Goal: Complete application form

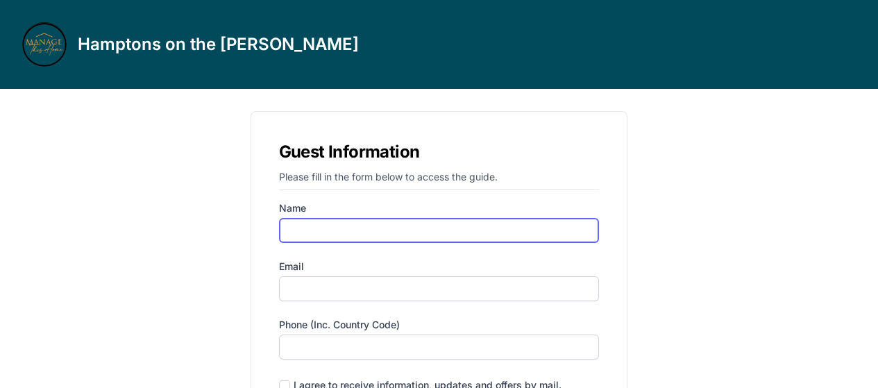
click at [325, 234] on input "Name" at bounding box center [439, 230] width 320 height 25
type input "alona"
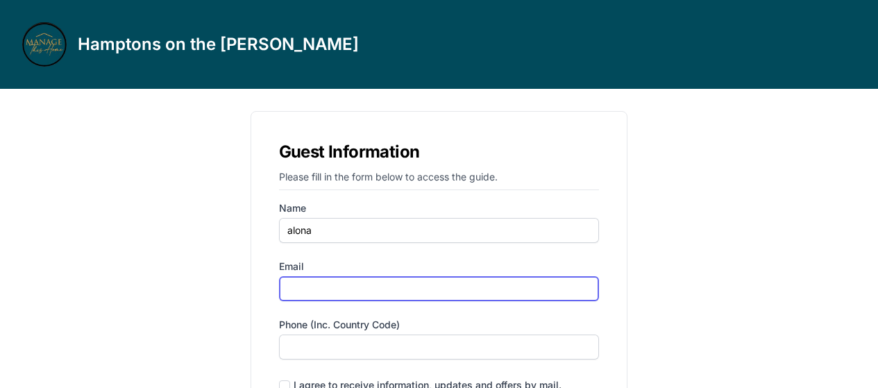
click at [320, 287] on input "Email" at bounding box center [439, 288] width 320 height 25
type input "[EMAIL_ADDRESS][DOMAIN_NAME]"
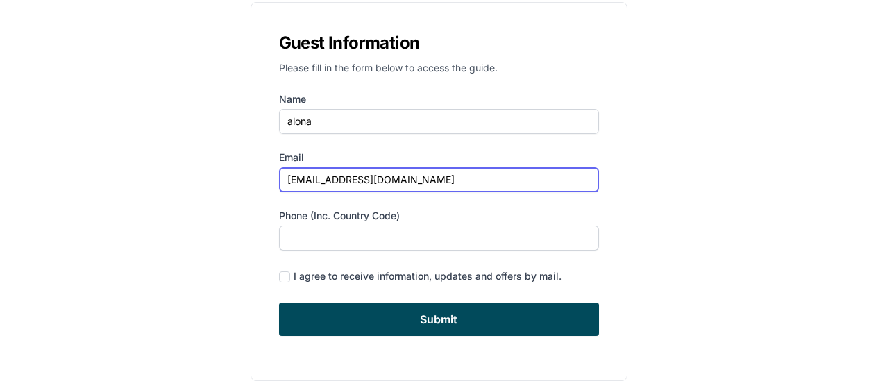
scroll to position [124, 0]
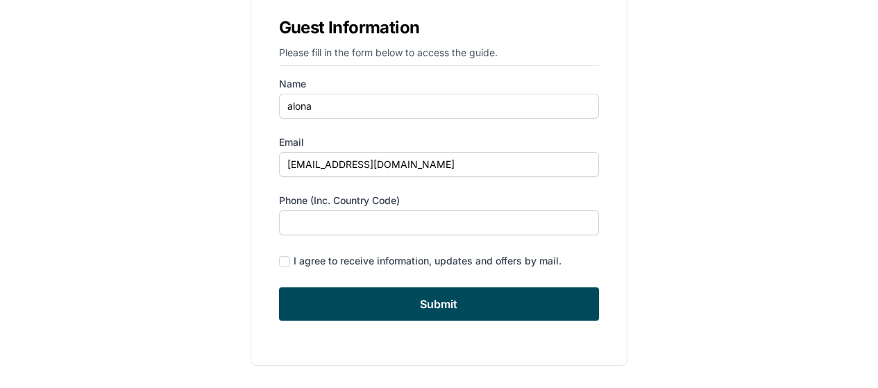
click at [316, 202] on label "Phone (inc. country code)" at bounding box center [439, 201] width 320 height 14
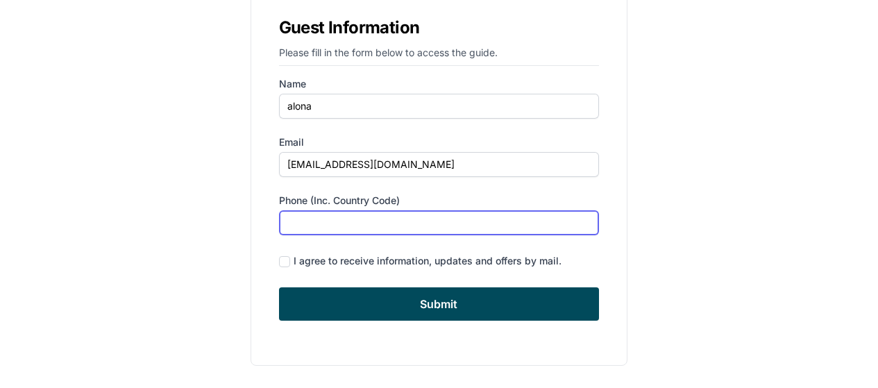
click at [316, 210] on input "Phone (inc. country code)" at bounding box center [439, 222] width 320 height 25
click at [323, 220] on input "Phone (inc. country code)" at bounding box center [439, 222] width 320 height 25
type input "‪[PHONE_NUMBER]‬"
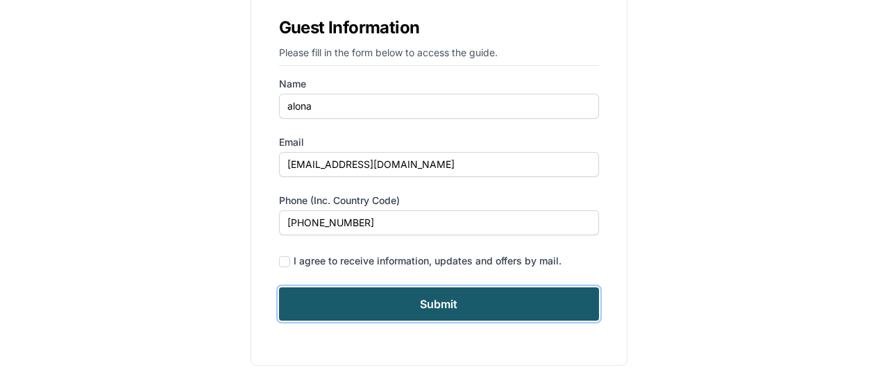
click at [457, 307] on input "Submit" at bounding box center [439, 303] width 320 height 33
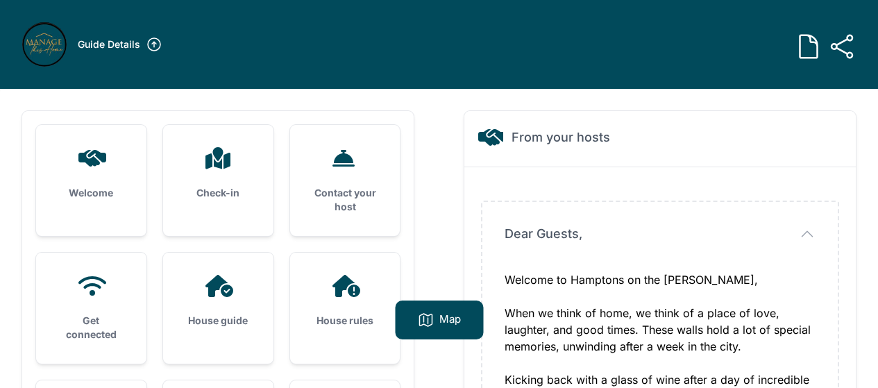
click at [205, 205] on div "Check-in" at bounding box center [218, 173] width 110 height 97
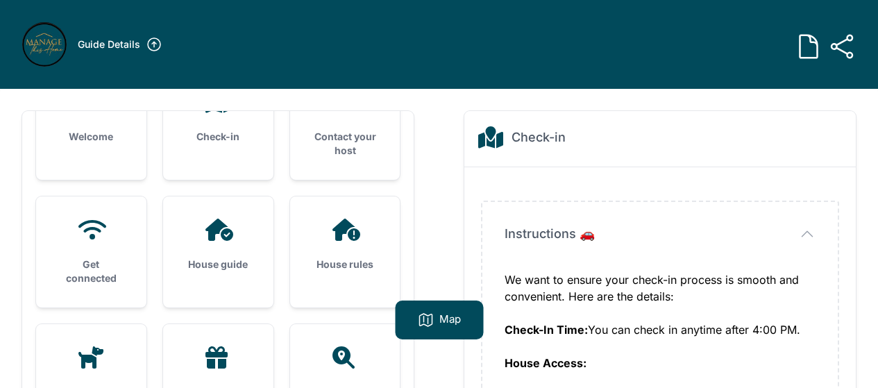
scroll to position [139, 0]
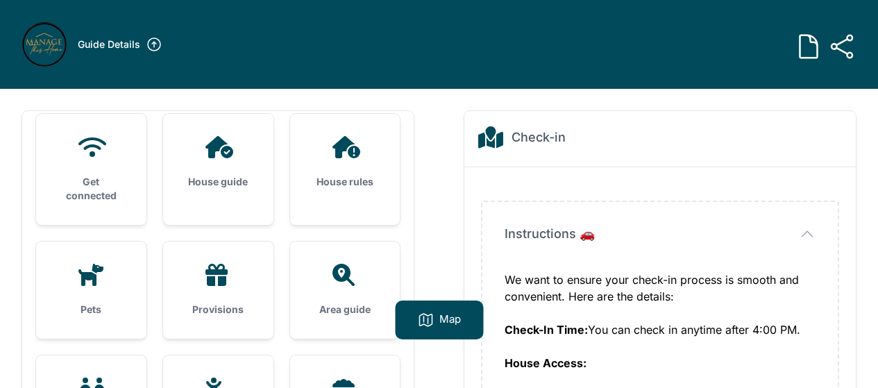
click at [185, 182] on h3 "House guide" at bounding box center [218, 182] width 66 height 14
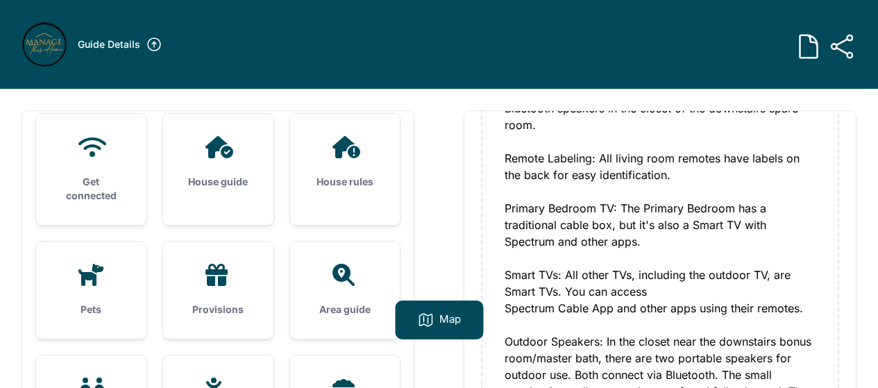
scroll to position [1734, 0]
